Goal: Understand process/instructions: Learn how to perform a task or action

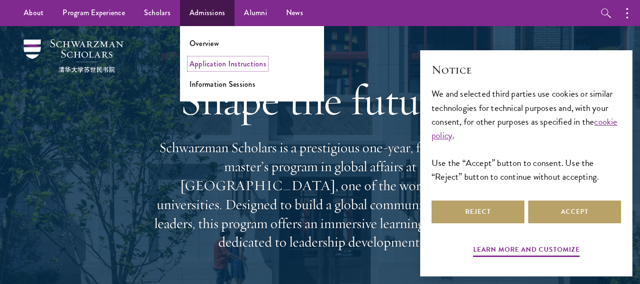
click at [209, 63] on link "Application Instructions" at bounding box center [227, 63] width 77 height 11
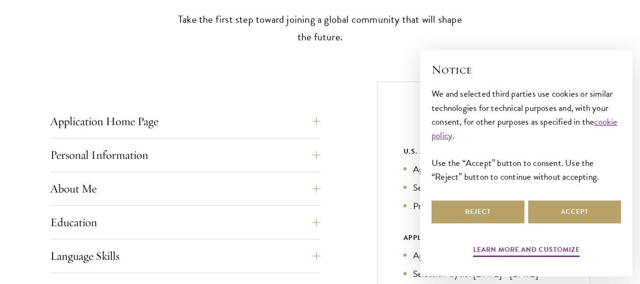
scroll to position [302, 0]
click at [535, 205] on button "Accept" at bounding box center [574, 211] width 93 height 23
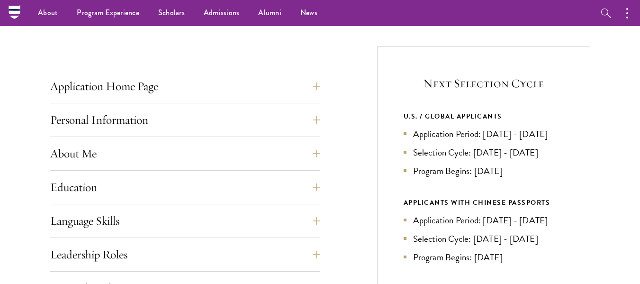
scroll to position [336, 0]
click at [320, 88] on button "Application Home Page" at bounding box center [192, 86] width 270 height 23
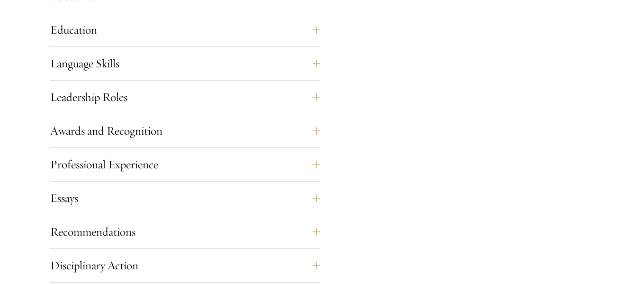
scroll to position [917, 0]
click at [320, 64] on button "Language Skills" at bounding box center [192, 63] width 270 height 23
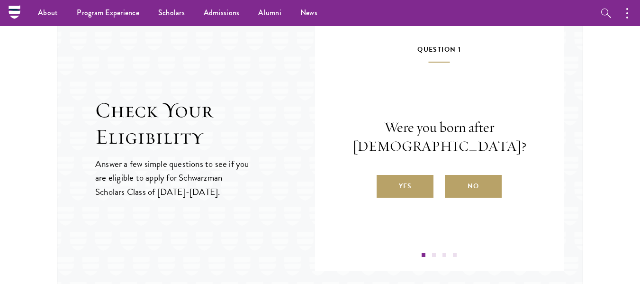
scroll to position [1459, 0]
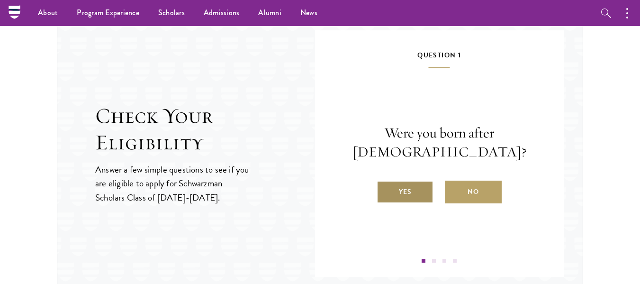
click at [404, 188] on label "Yes" at bounding box center [405, 191] width 57 height 23
click at [385, 188] on input "Yes" at bounding box center [381, 185] width 9 height 9
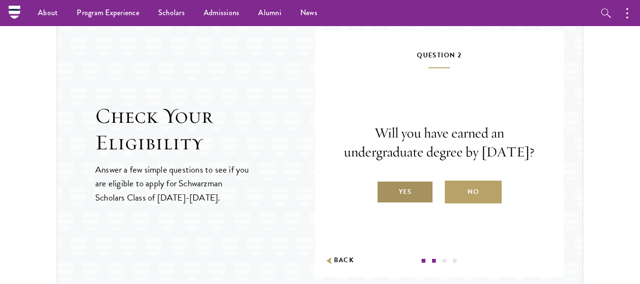
click at [411, 192] on label "Yes" at bounding box center [405, 191] width 57 height 23
click at [385, 190] on input "Yes" at bounding box center [381, 185] width 9 height 9
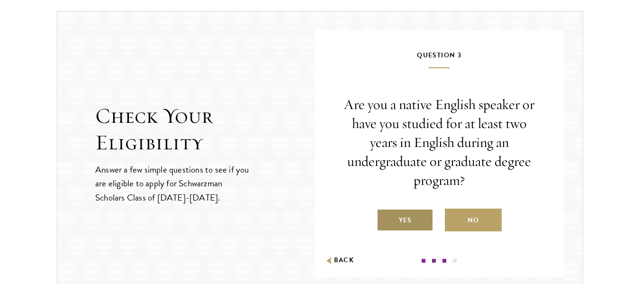
scroll to position [1472, 0]
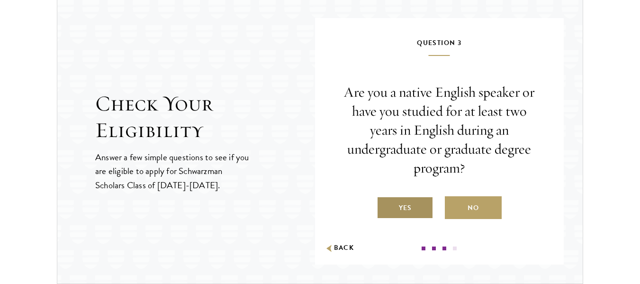
click at [409, 206] on label "Yes" at bounding box center [405, 207] width 57 height 23
click at [385, 206] on input "Yes" at bounding box center [381, 202] width 9 height 9
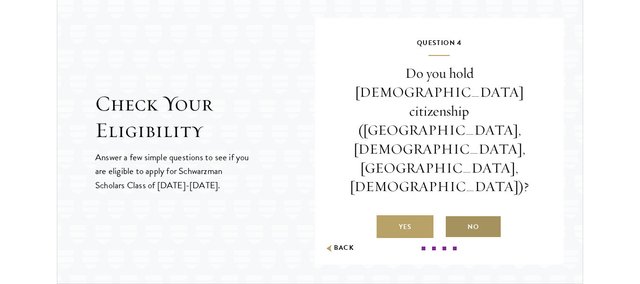
click at [476, 215] on label "No" at bounding box center [473, 226] width 57 height 23
click at [453, 216] on input "No" at bounding box center [449, 220] width 9 height 9
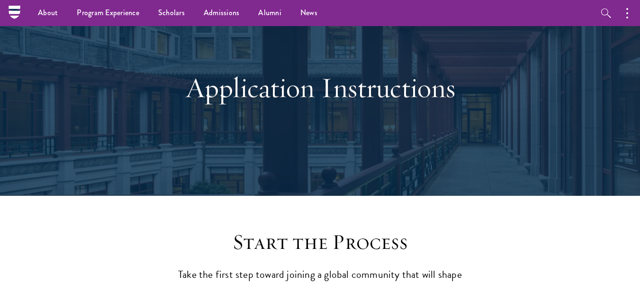
scroll to position [12, 0]
